Goal: Task Accomplishment & Management: Complete application form

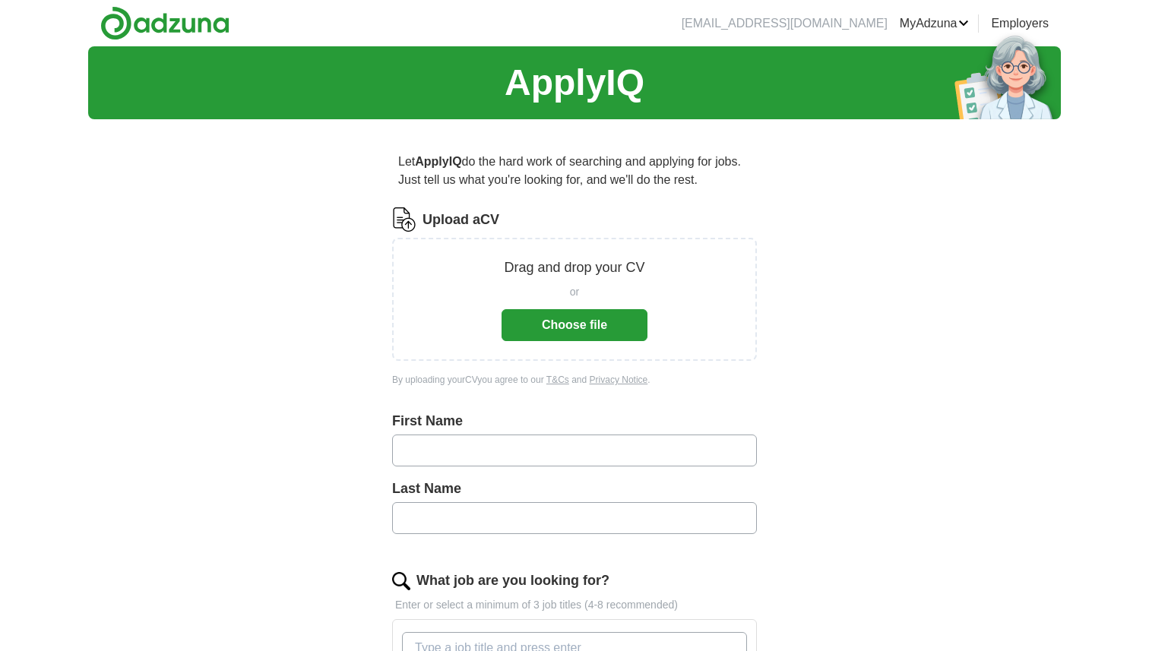
click at [595, 319] on button "Choose file" at bounding box center [574, 325] width 146 height 32
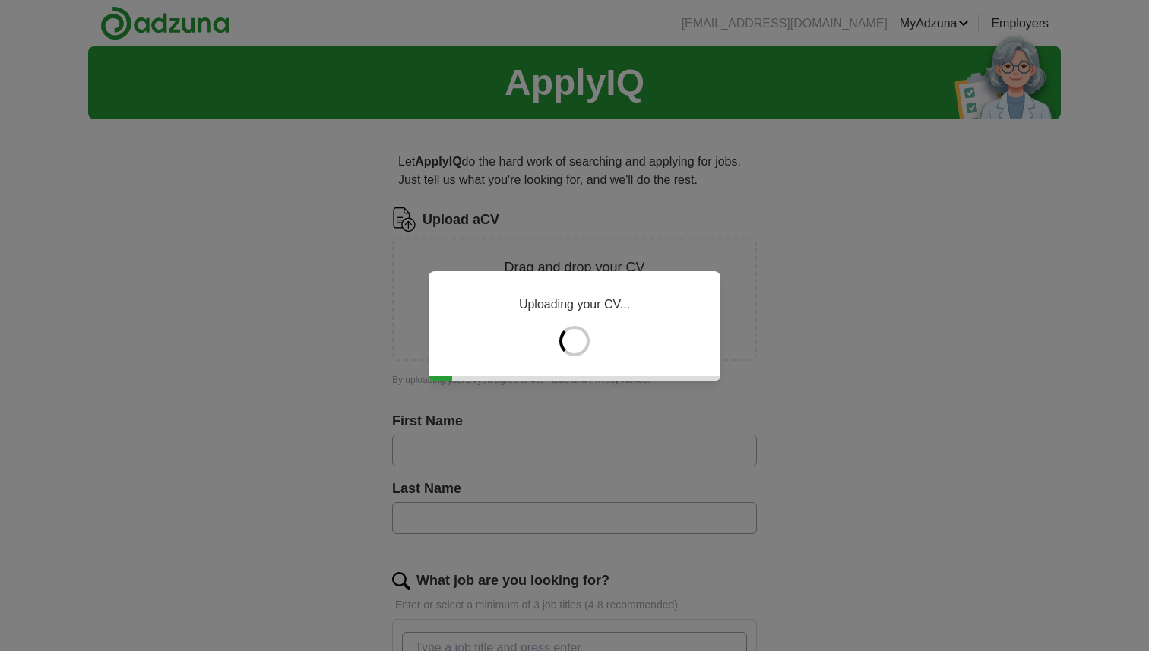
click at [547, 434] on div "Uploading your CV..." at bounding box center [574, 325] width 1149 height 651
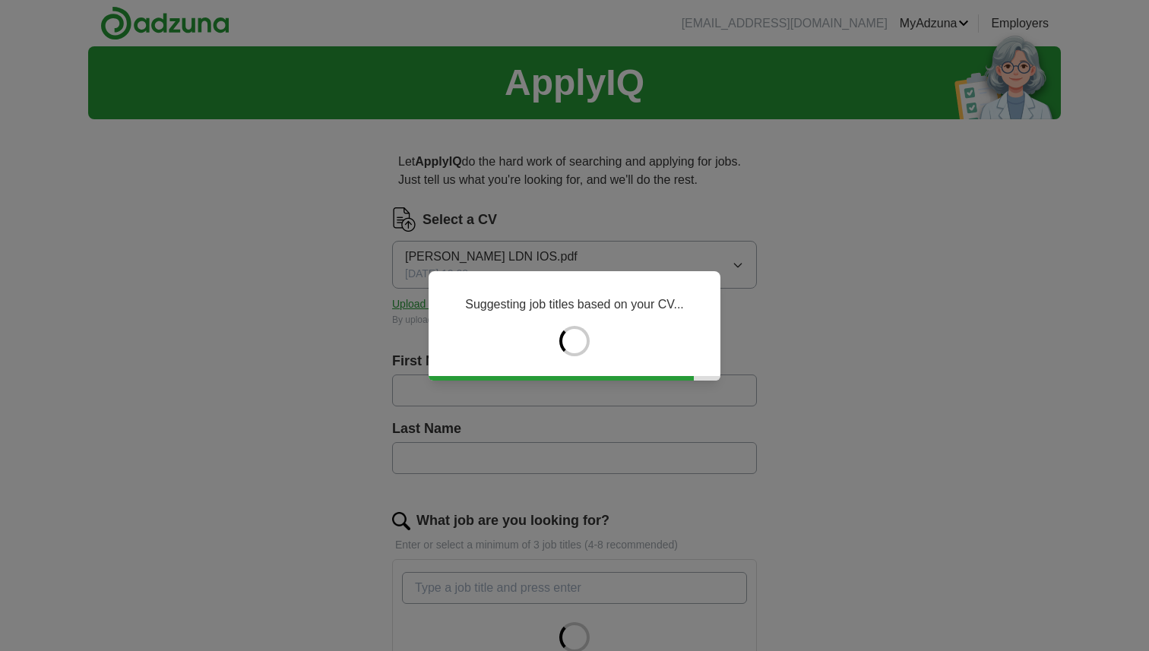
type input "******"
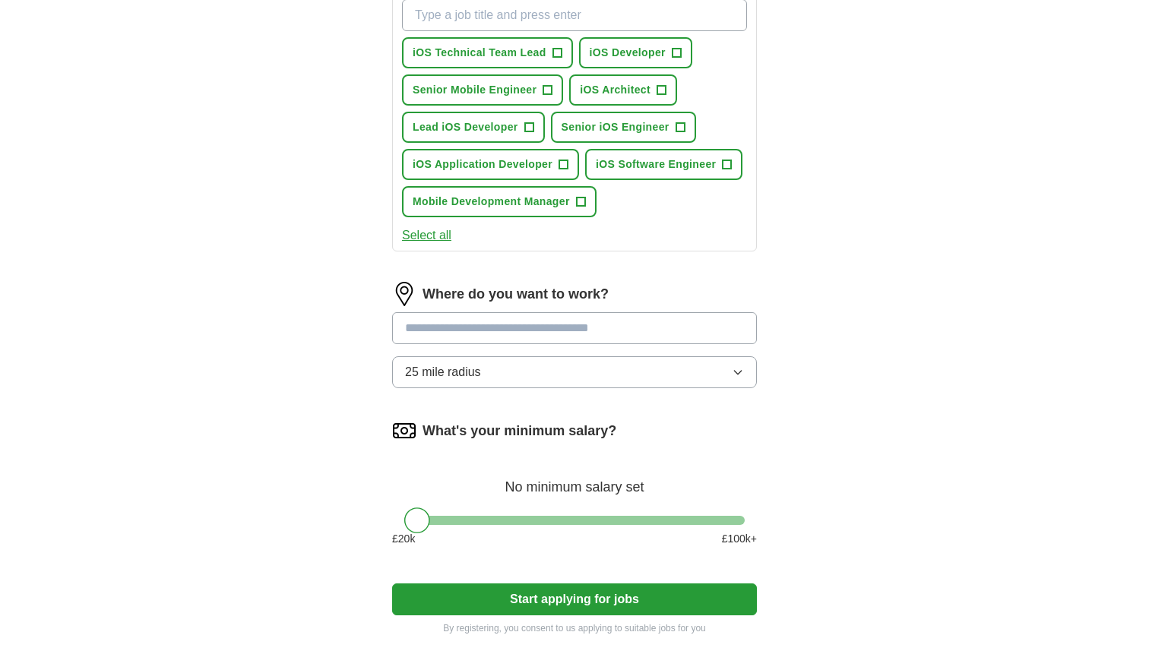
scroll to position [576, 0]
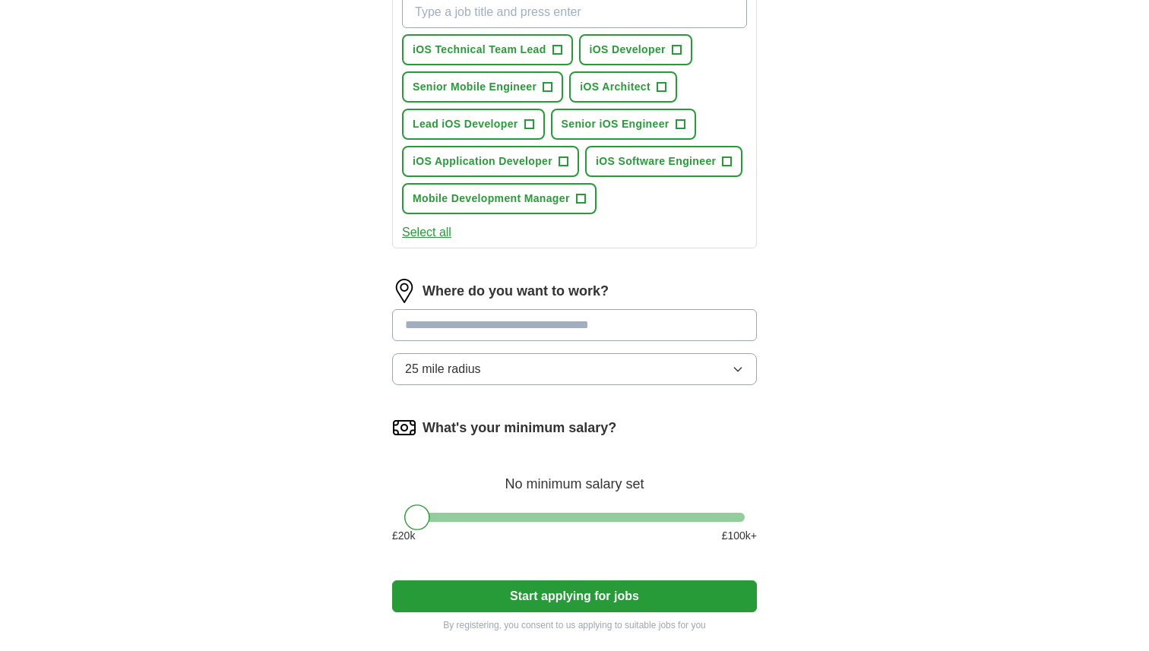
click at [634, 331] on input at bounding box center [574, 325] width 365 height 32
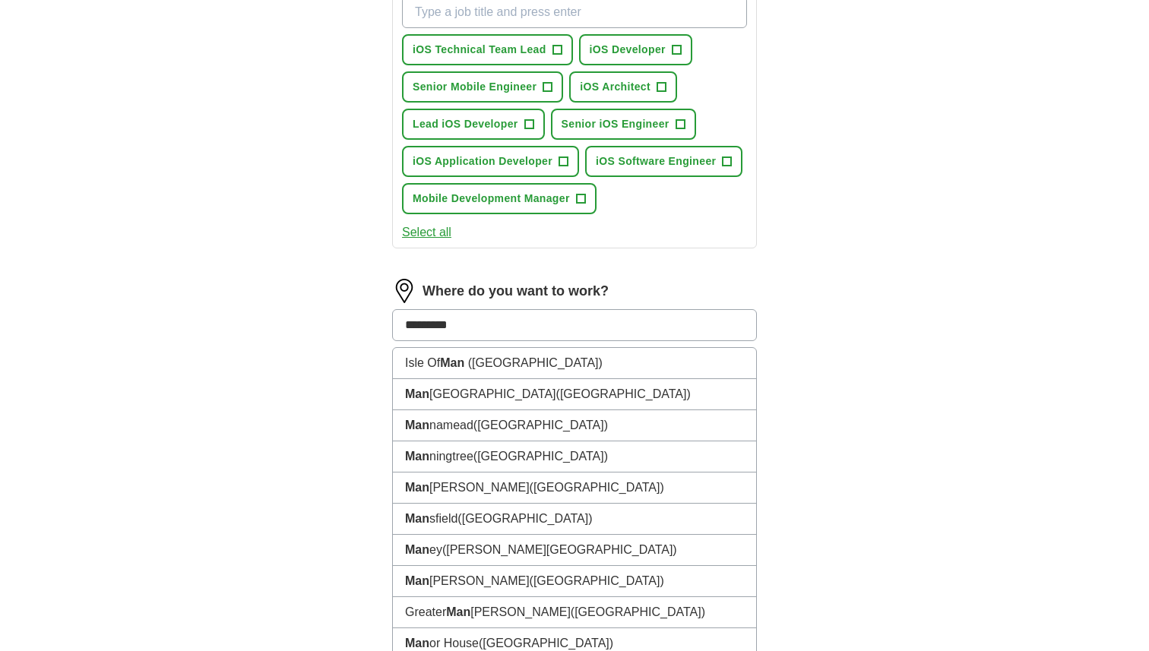
type input "**********"
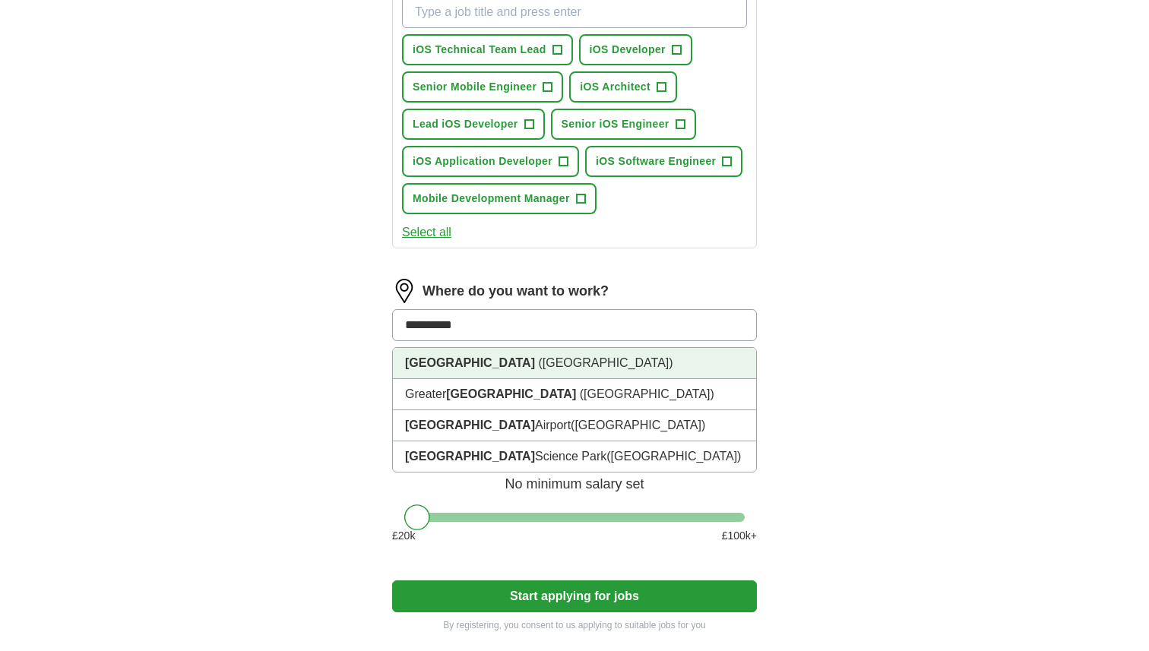
click at [580, 375] on li "[GEOGRAPHIC_DATA] ([GEOGRAPHIC_DATA])" at bounding box center [574, 363] width 363 height 31
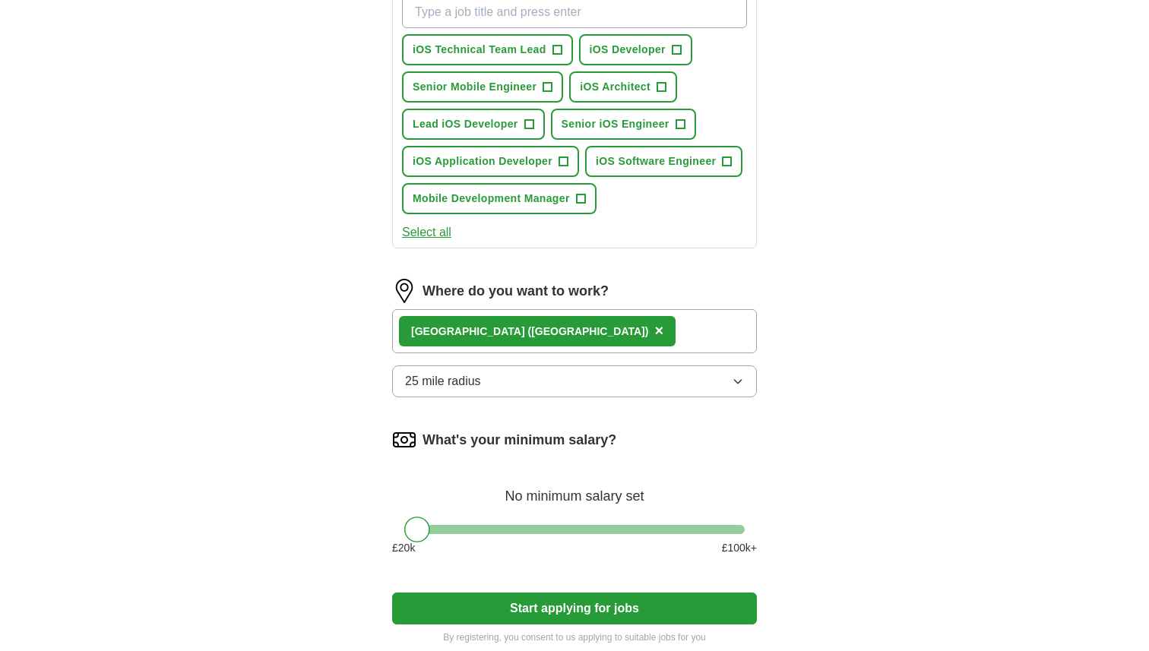
click at [650, 333] on div "[GEOGRAPHIC_DATA] ([GEOGRAPHIC_DATA]) ×" at bounding box center [574, 331] width 365 height 44
click at [644, 382] on button "25 mile radius" at bounding box center [574, 381] width 365 height 32
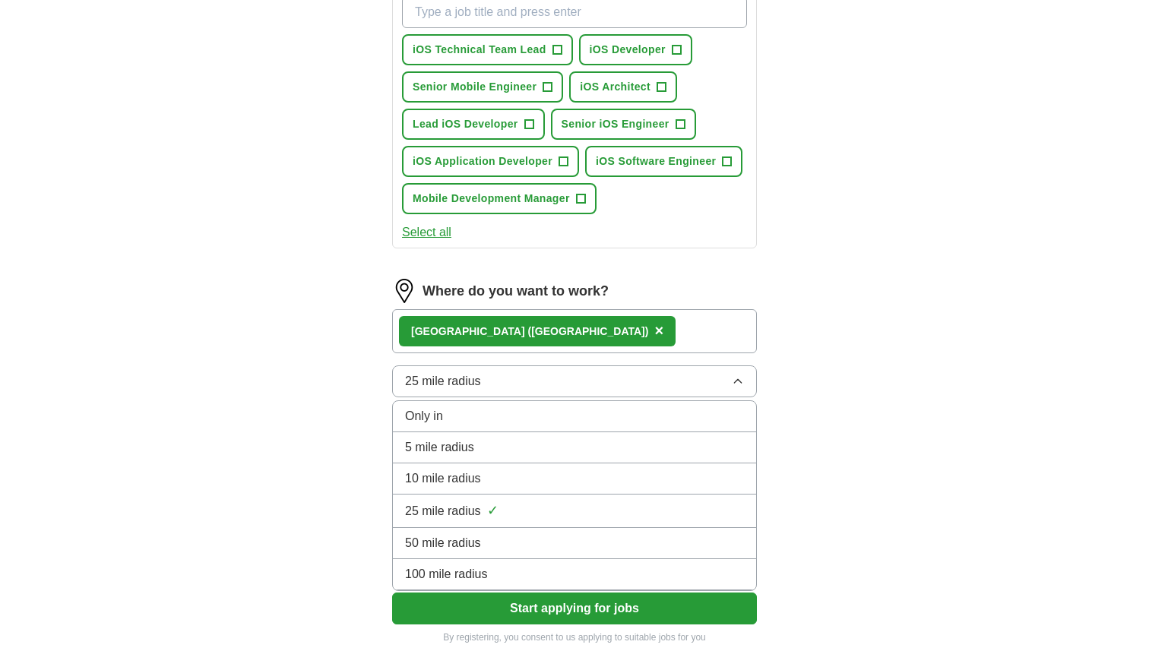
click at [553, 565] on div "100 mile radius" at bounding box center [574, 574] width 339 height 18
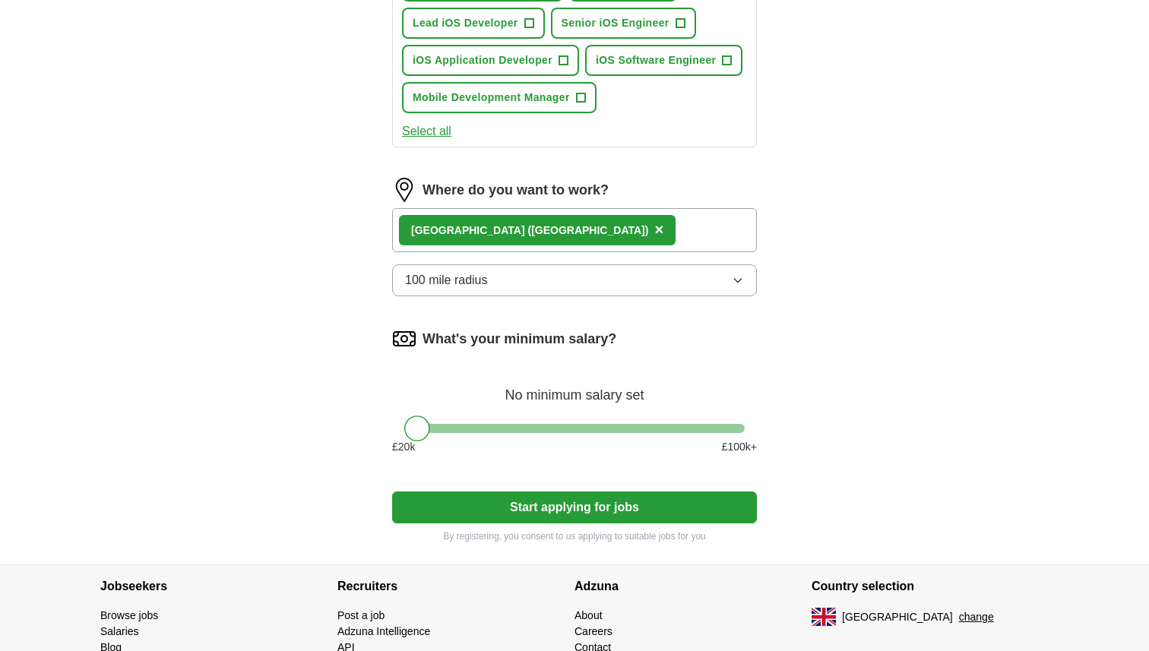
scroll to position [682, 0]
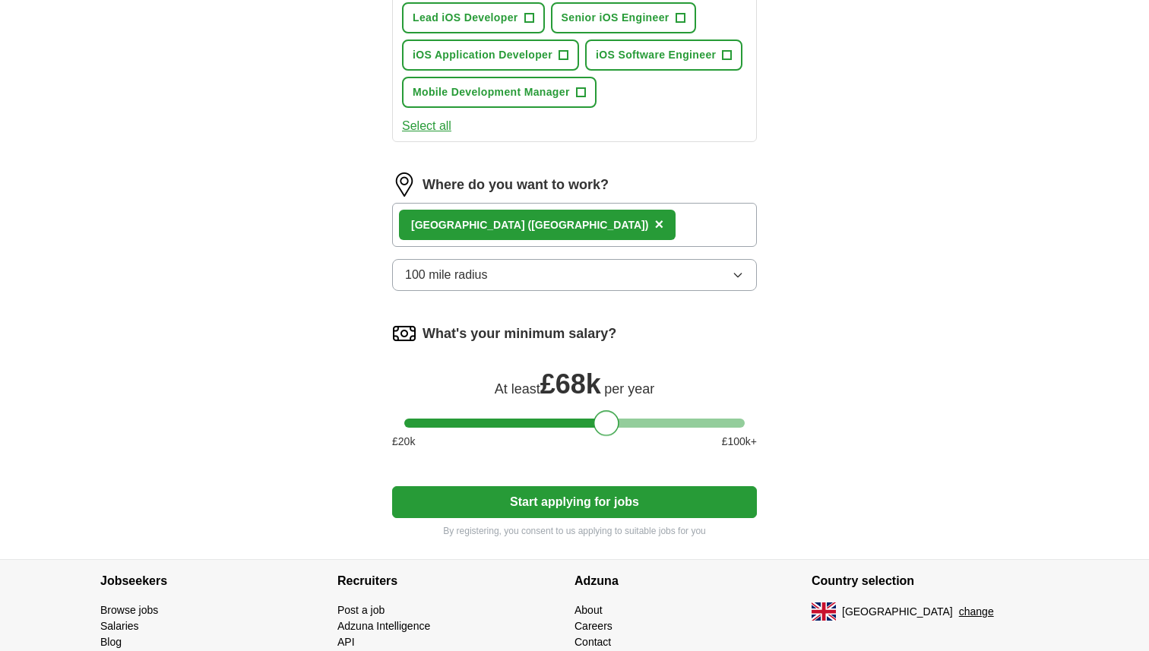
click at [608, 425] on div at bounding box center [574, 423] width 340 height 9
drag, startPoint x: 603, startPoint y: 427, endPoint x: 579, endPoint y: 420, distance: 25.3
click at [576, 422] on div at bounding box center [574, 423] width 26 height 26
drag, startPoint x: 579, startPoint y: 420, endPoint x: 554, endPoint y: 419, distance: 25.1
click at [555, 419] on div at bounding box center [555, 423] width 26 height 26
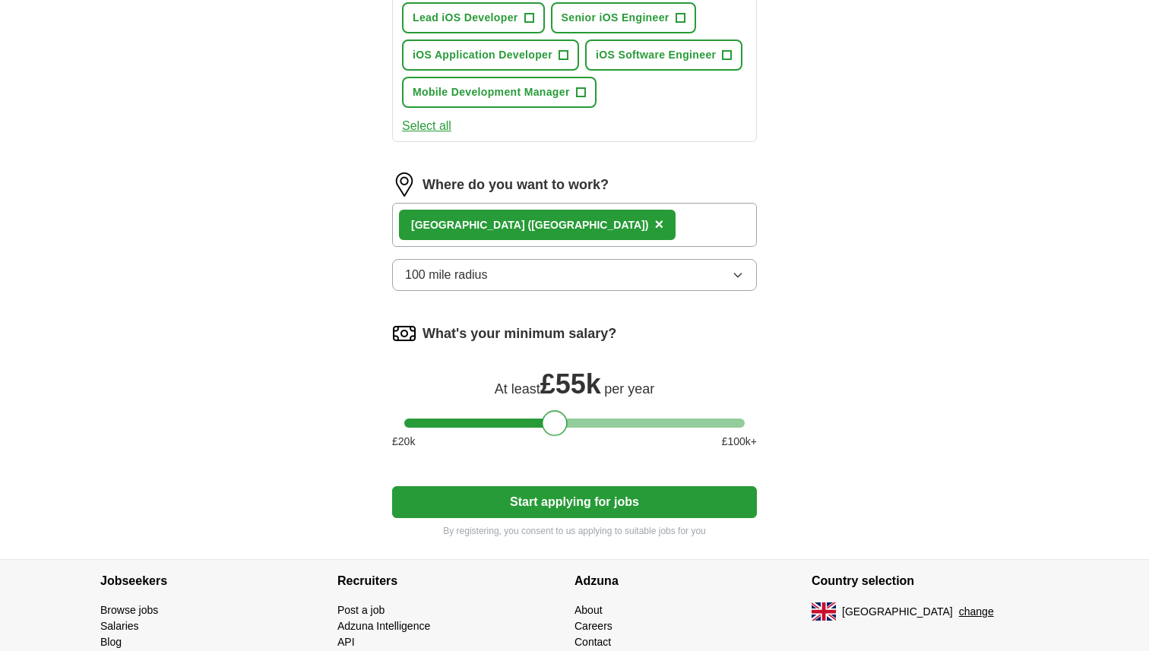
click at [552, 499] on button "Start applying for jobs" at bounding box center [574, 502] width 365 height 32
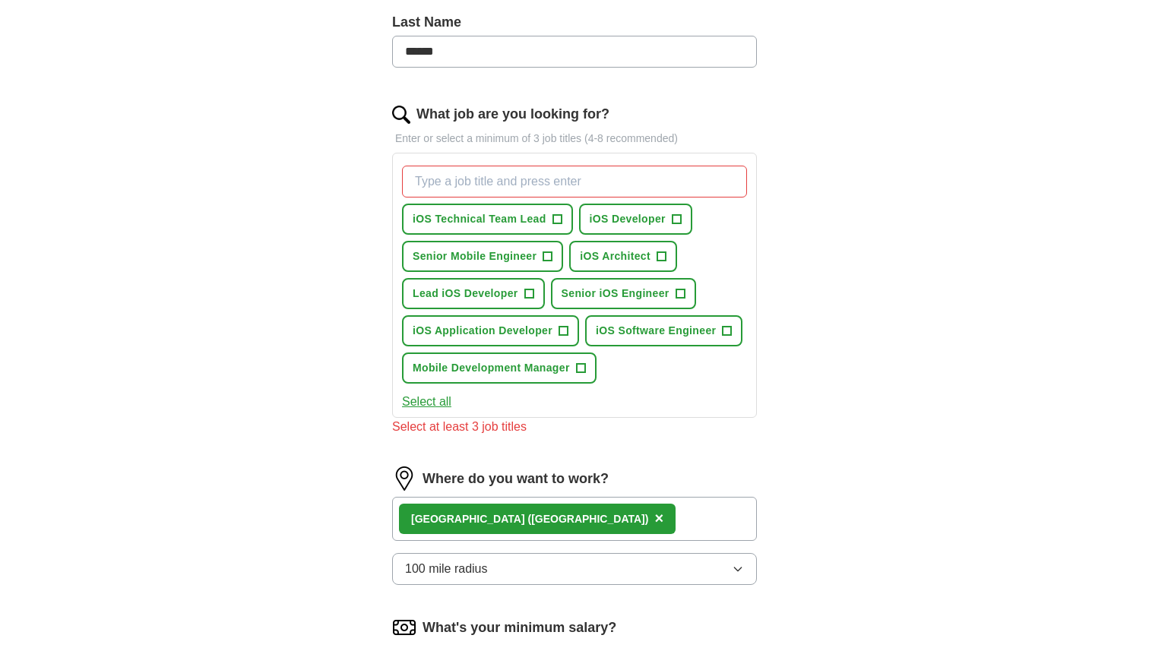
scroll to position [406, 0]
click at [642, 214] on span "iOS Developer" at bounding box center [627, 220] width 76 height 16
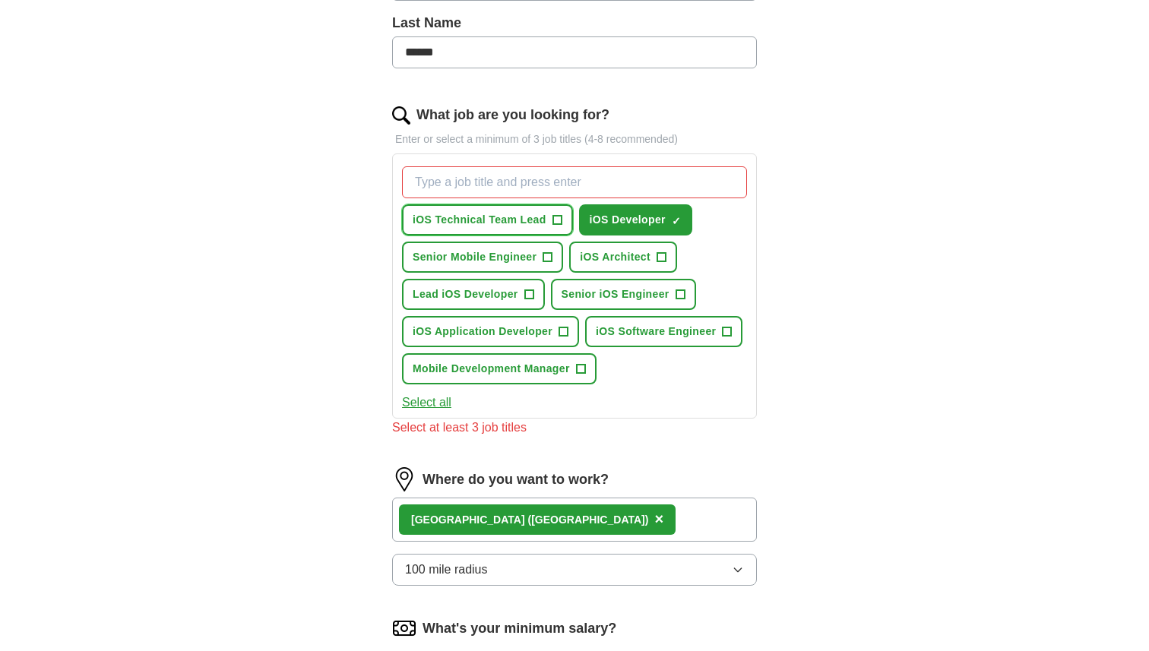
click at [517, 224] on span "iOS Technical Team Lead" at bounding box center [479, 220] width 134 height 16
click at [633, 293] on span "Senior iOS Engineer" at bounding box center [615, 294] width 108 height 16
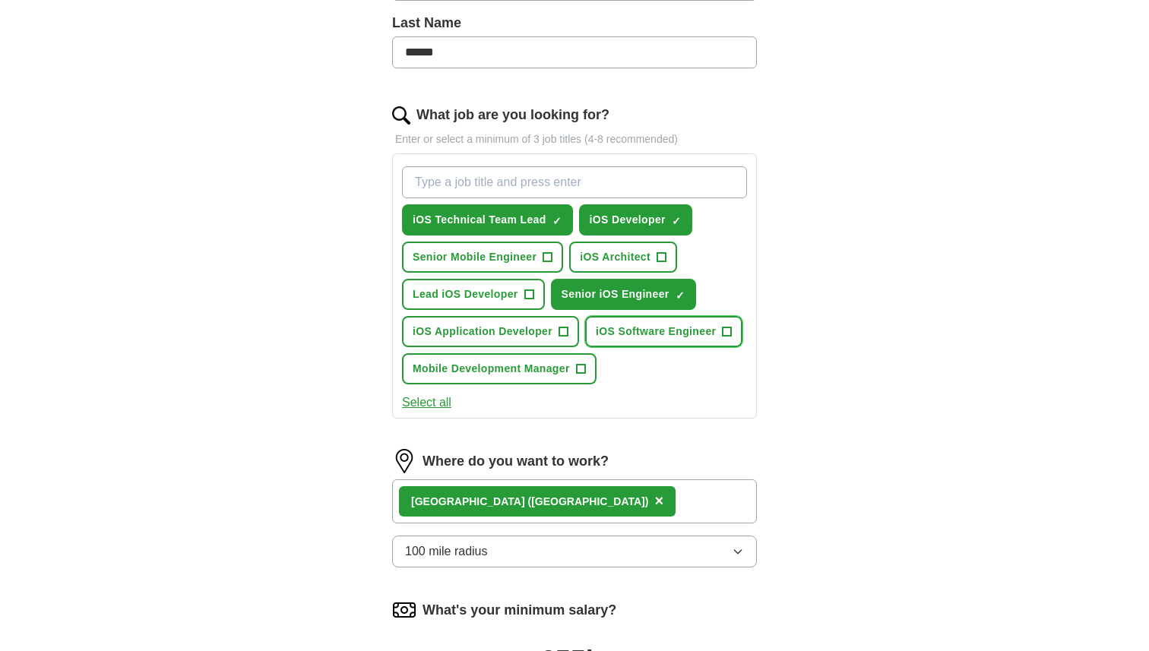
click at [637, 338] on span "iOS Software Engineer" at bounding box center [656, 332] width 120 height 16
click at [478, 332] on span "iOS Application Developer" at bounding box center [482, 332] width 140 height 16
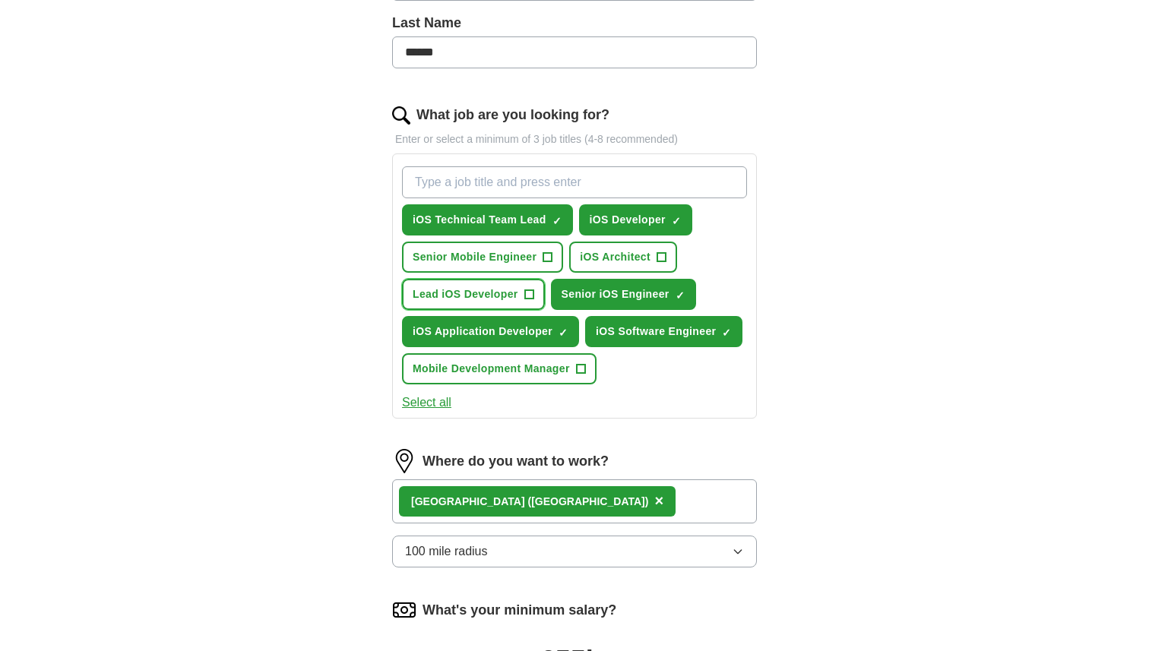
click at [495, 294] on span "Lead iOS Developer" at bounding box center [465, 294] width 106 height 16
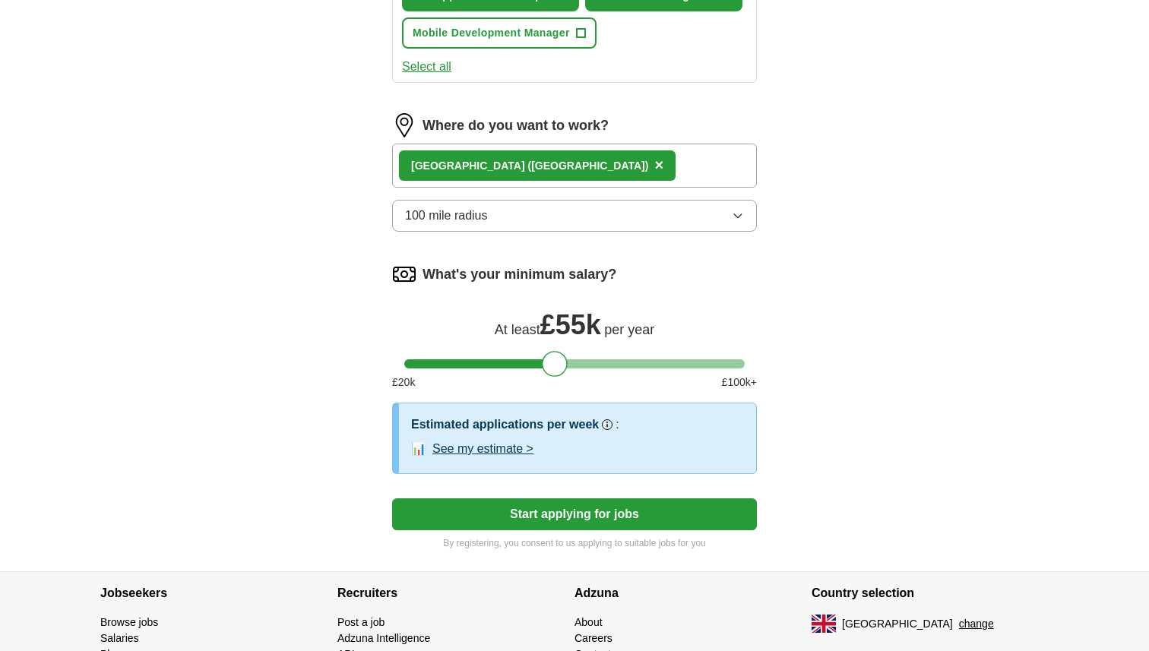
scroll to position [750, 0]
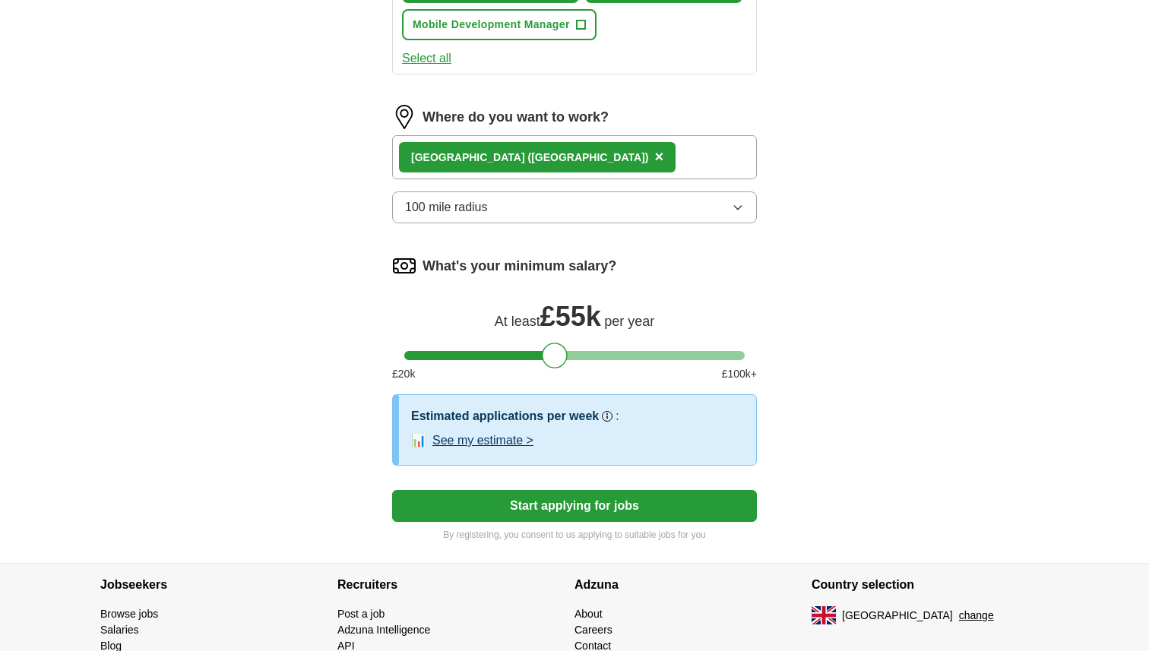
click at [539, 504] on button "Start applying for jobs" at bounding box center [574, 506] width 365 height 32
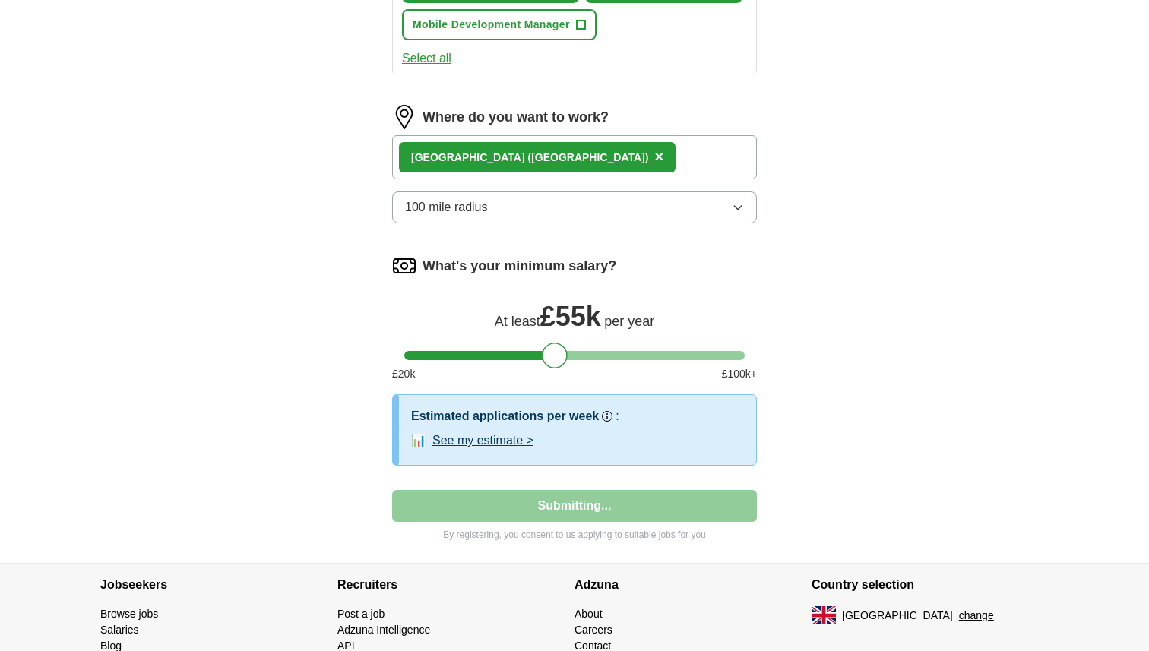
select select "**"
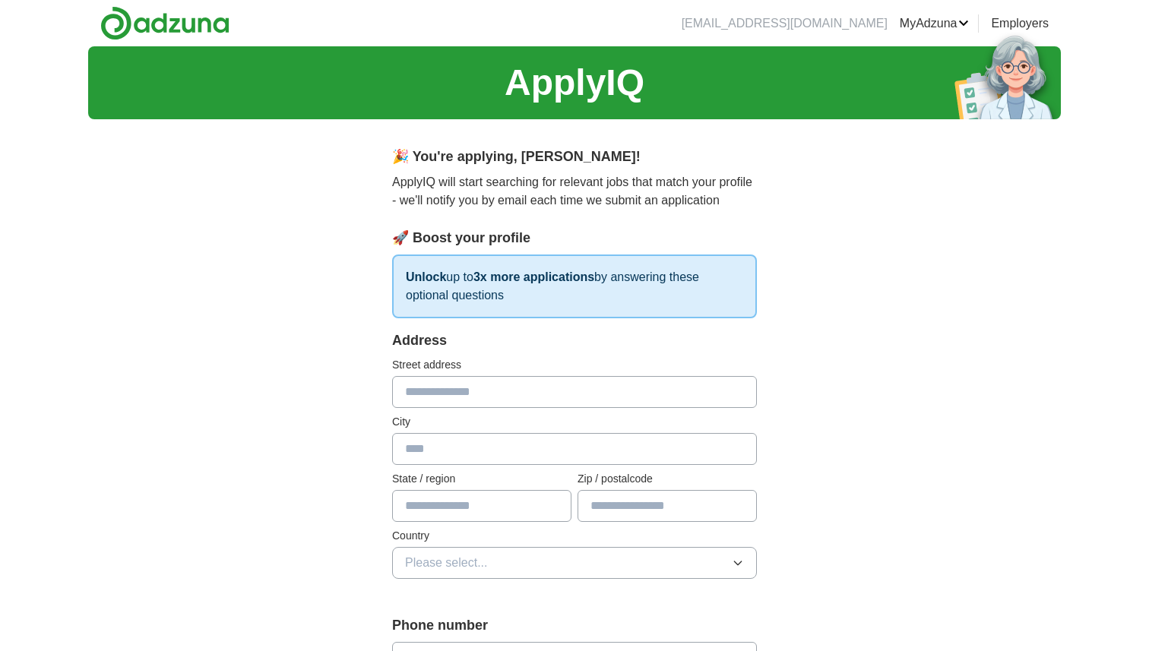
scroll to position [112, 0]
